Goal: Contribute content: Add original content to the website for others to see

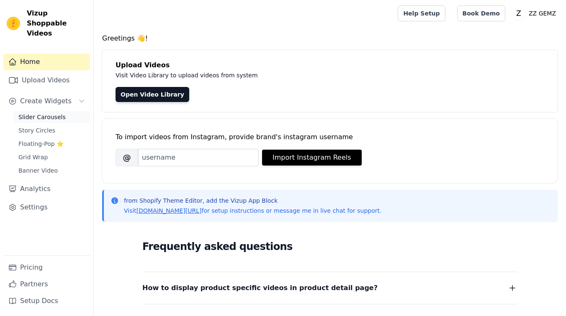
click at [45, 113] on span "Slider Carousels" at bounding box center [41, 117] width 47 height 8
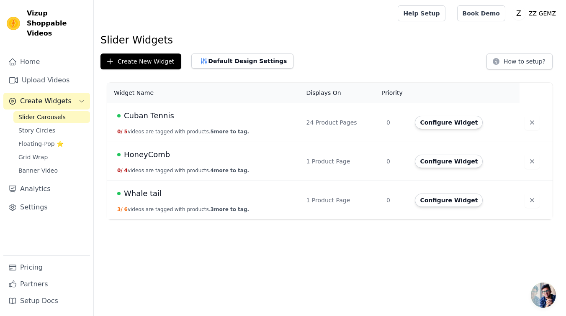
click at [252, 128] on td "Cuban Tennis 0 / 5 videos are tagged with products. 5 more to tag." at bounding box center [204, 122] width 194 height 39
click at [225, 128] on td "Cuban Tennis 0 / 5 videos are tagged with products. 5 more to tag." at bounding box center [204, 122] width 194 height 39
click at [168, 114] on span "Cuban Tennis" at bounding box center [149, 116] width 50 height 12
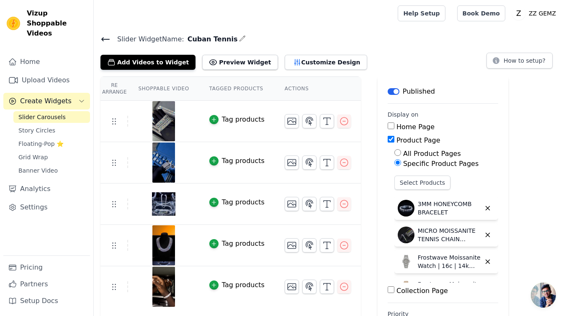
click at [157, 78] on th "Shoppable Video" at bounding box center [163, 89] width 71 height 24
click at [161, 63] on button "Add Videos to Widget" at bounding box center [147, 62] width 95 height 15
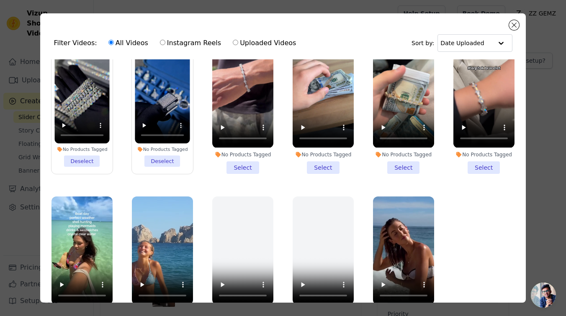
click at [519, 26] on div "Filter Videos: All Videos Instagram Reels Uploaded Videos Sort by: Date Uploade…" at bounding box center [282, 158] width 485 height 290
click at [518, 24] on button "Close modal" at bounding box center [514, 25] width 10 height 10
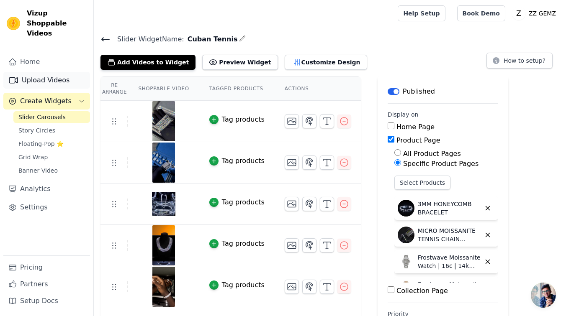
click at [55, 72] on link "Upload Videos" at bounding box center [46, 80] width 87 height 17
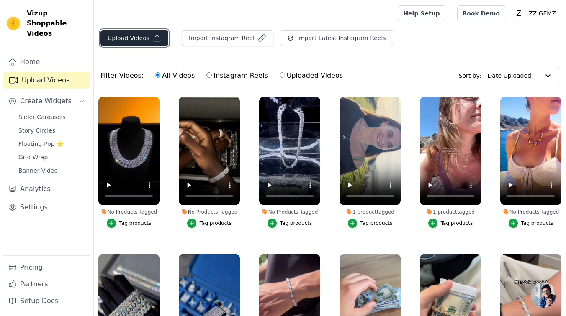
click at [126, 32] on button "Upload Videos" at bounding box center [134, 38] width 68 height 16
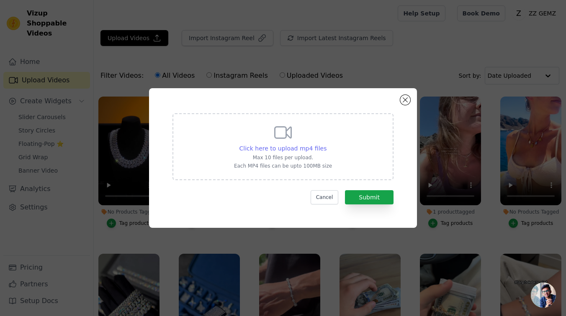
click at [291, 148] on span "Click here to upload mp4 files" at bounding box center [282, 148] width 87 height 7
click at [326, 144] on input "Click here to upload mp4 files Max 10 files per upload. Each MP4 files can be u…" at bounding box center [326, 144] width 0 height 0
click at [338, 197] on button "Cancel" at bounding box center [325, 197] width 28 height 14
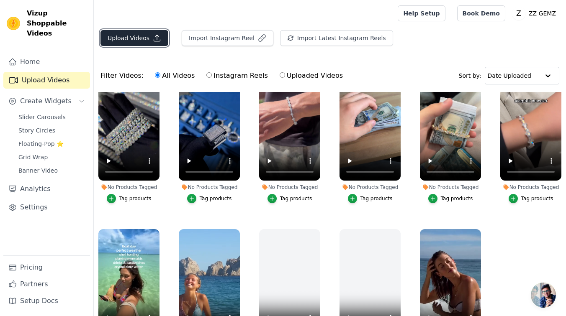
click at [150, 39] on button "Upload Videos" at bounding box center [134, 38] width 68 height 16
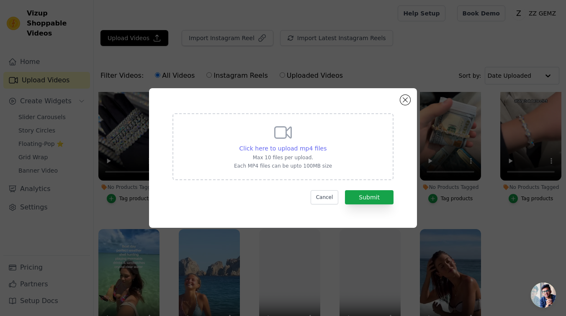
click at [276, 149] on span "Click here to upload mp4 files" at bounding box center [282, 148] width 87 height 7
click at [326, 144] on input "Click here to upload mp4 files Max 10 files per upload. Each MP4 files can be u…" at bounding box center [326, 144] width 0 height 0
click at [334, 198] on button "Cancel" at bounding box center [325, 197] width 28 height 14
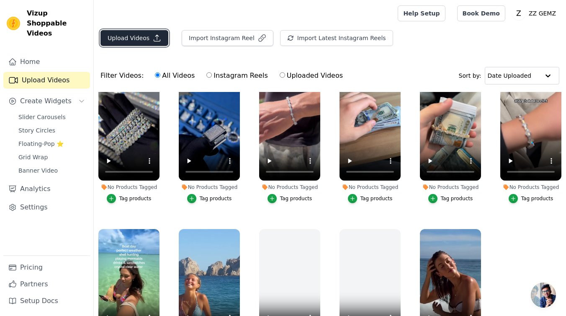
click at [140, 38] on button "Upload Videos" at bounding box center [134, 38] width 68 height 16
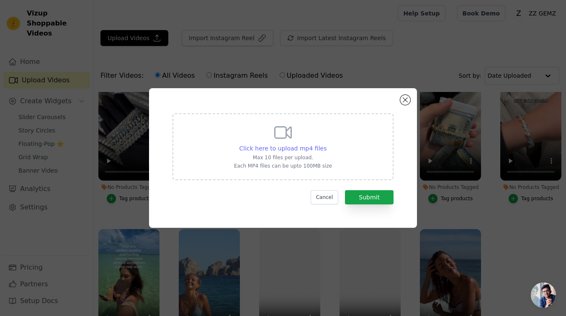
click at [280, 149] on span "Click here to upload mp4 files" at bounding box center [282, 148] width 87 height 7
click at [326, 144] on input "Click here to upload mp4 files Max 10 files per upload. Each MP4 files can be u…" at bounding box center [326, 144] width 0 height 0
type input "C:\fakepath\3087f9fa99d48fed812ac1ec54fe4ad1a568b1683b3422dc523365392dc77abb.mp4"
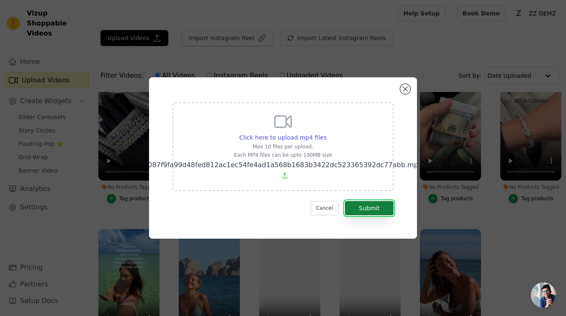
click at [367, 208] on button "Submit" at bounding box center [369, 208] width 49 height 14
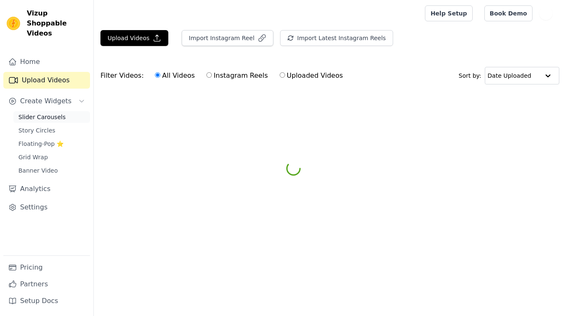
click at [39, 113] on span "Slider Carousels" at bounding box center [41, 117] width 47 height 8
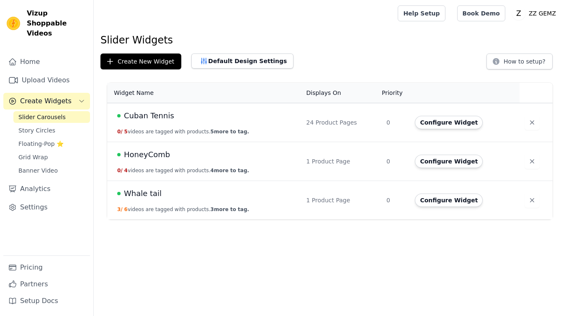
click at [163, 115] on span "Cuban Tennis" at bounding box center [149, 116] width 50 height 12
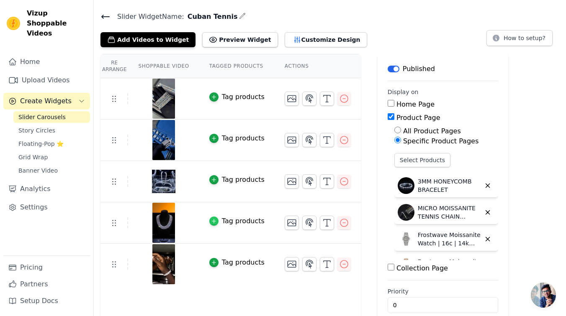
scroll to position [36, 0]
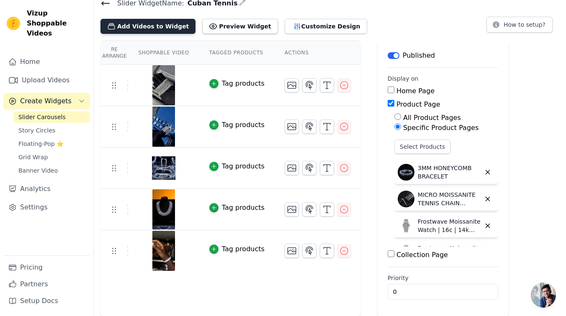
click at [170, 29] on button "Add Videos to Widget" at bounding box center [147, 26] width 95 height 15
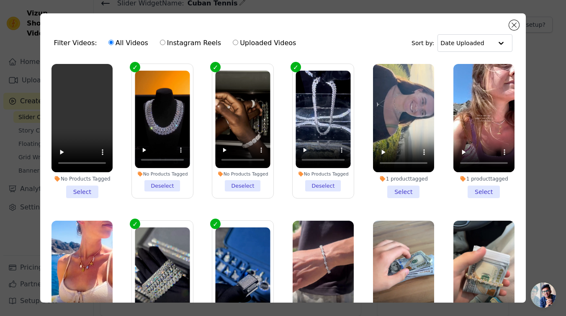
click at [75, 190] on li "No Products Tagged Select" at bounding box center [81, 131] width 61 height 134
click at [0, 0] on input "No Products Tagged Select" at bounding box center [0, 0] width 0 height 0
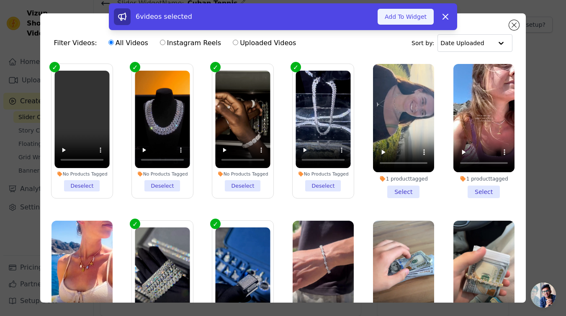
click at [413, 19] on button "Add To Widget" at bounding box center [406, 17] width 56 height 16
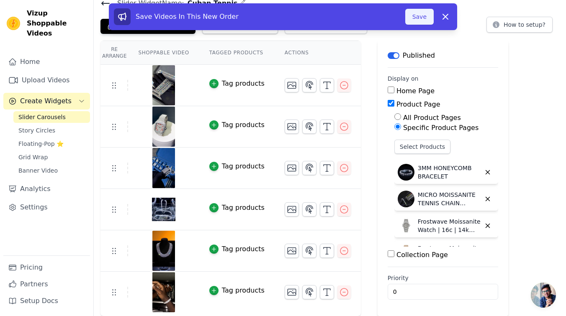
click at [421, 15] on button "Save" at bounding box center [419, 17] width 28 height 16
